Goal: Task Accomplishment & Management: Use online tool/utility

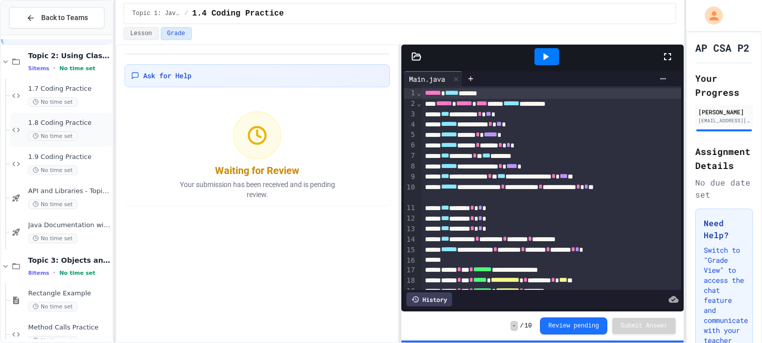
scroll to position [326, 0]
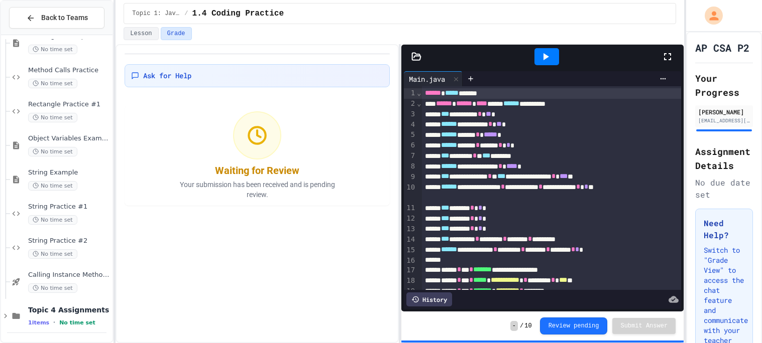
click at [71, 306] on span "Topic 4 Assignments" at bounding box center [69, 310] width 82 height 9
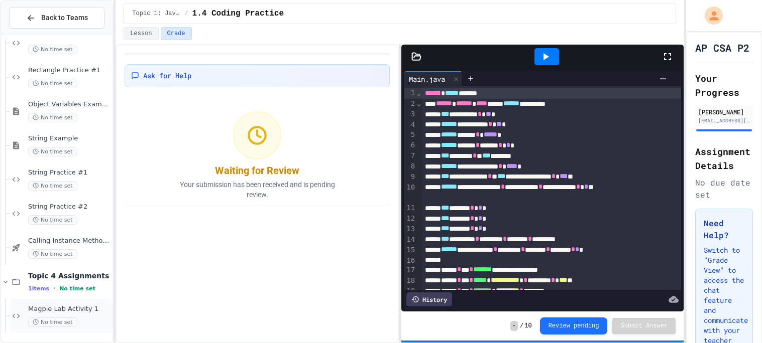
click at [70, 305] on span "Magpie Lab Activity 1" at bounding box center [69, 309] width 82 height 9
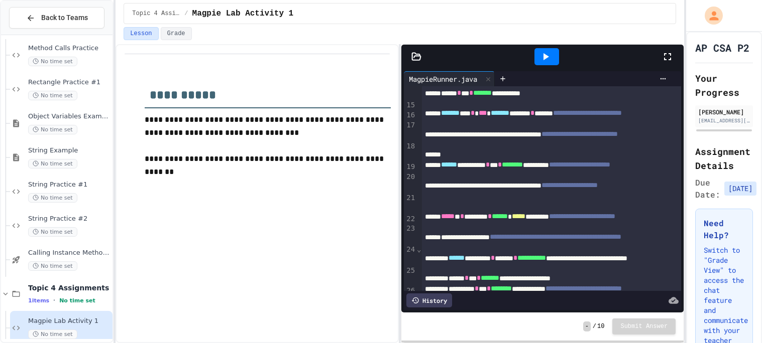
scroll to position [152, 0]
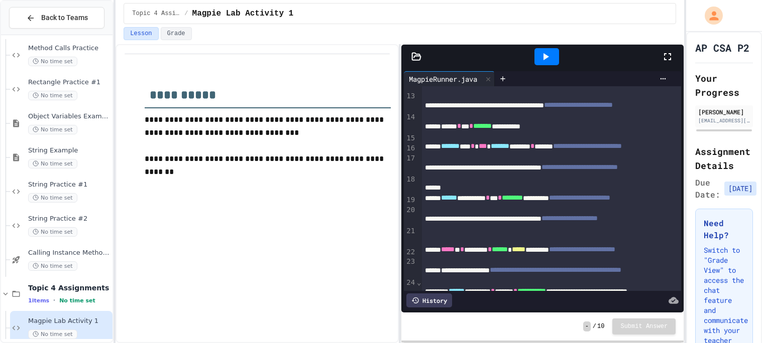
click at [543, 58] on icon at bounding box center [546, 56] width 6 height 7
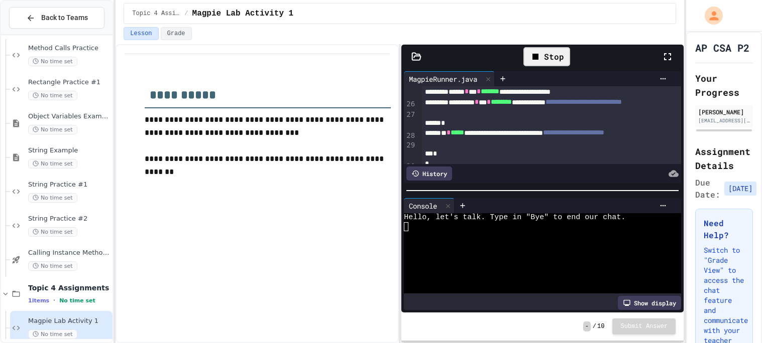
scroll to position [391, 0]
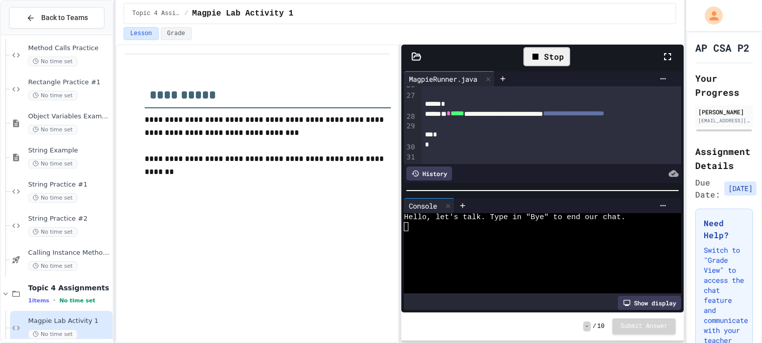
click at [469, 229] on div at bounding box center [537, 226] width 267 height 9
type textarea "*"
click at [540, 54] on icon at bounding box center [545, 57] width 12 height 12
click at [492, 228] on div at bounding box center [537, 226] width 267 height 9
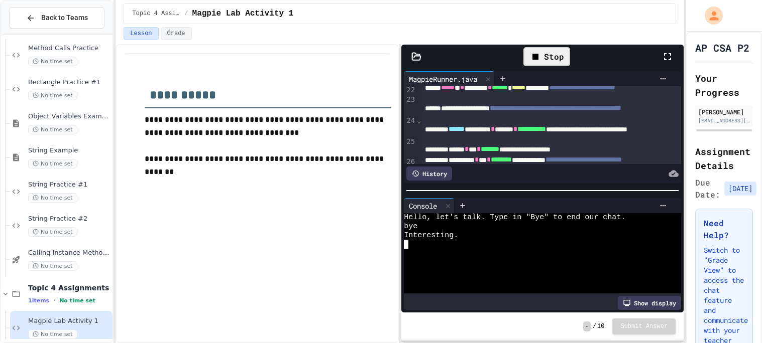
scroll to position [303, 0]
